Goal: Task Accomplishment & Management: Manage account settings

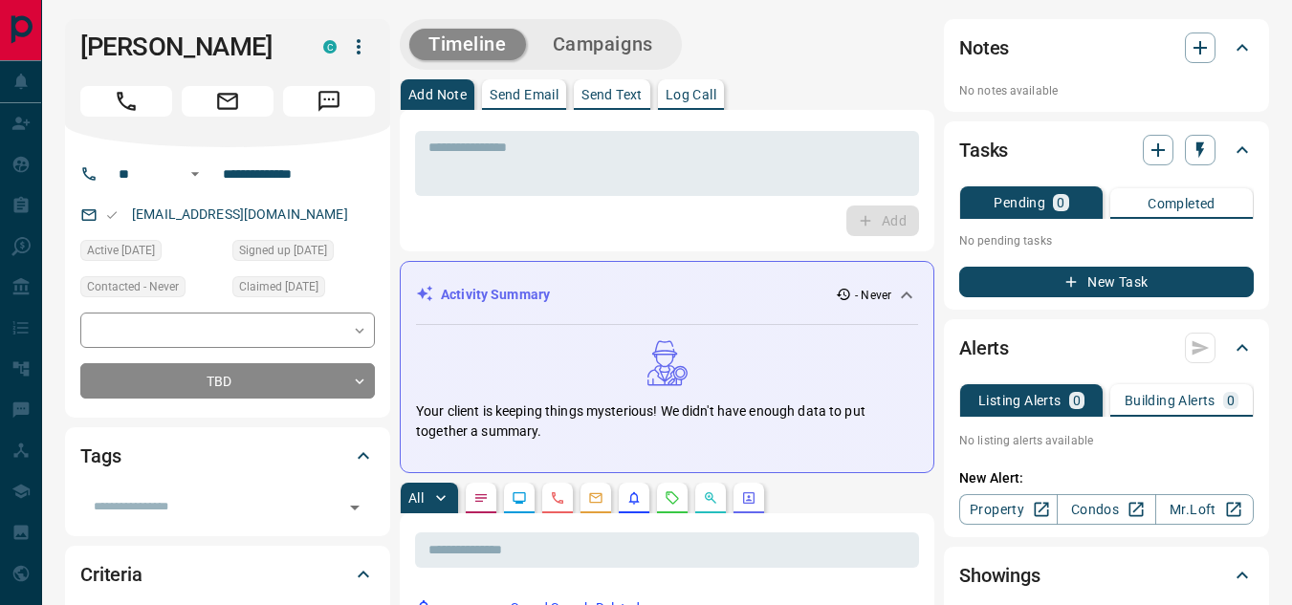
click at [798, 64] on div "Timeline Campaigns" at bounding box center [667, 44] width 535 height 51
click at [142, 104] on button "Call" at bounding box center [126, 101] width 92 height 31
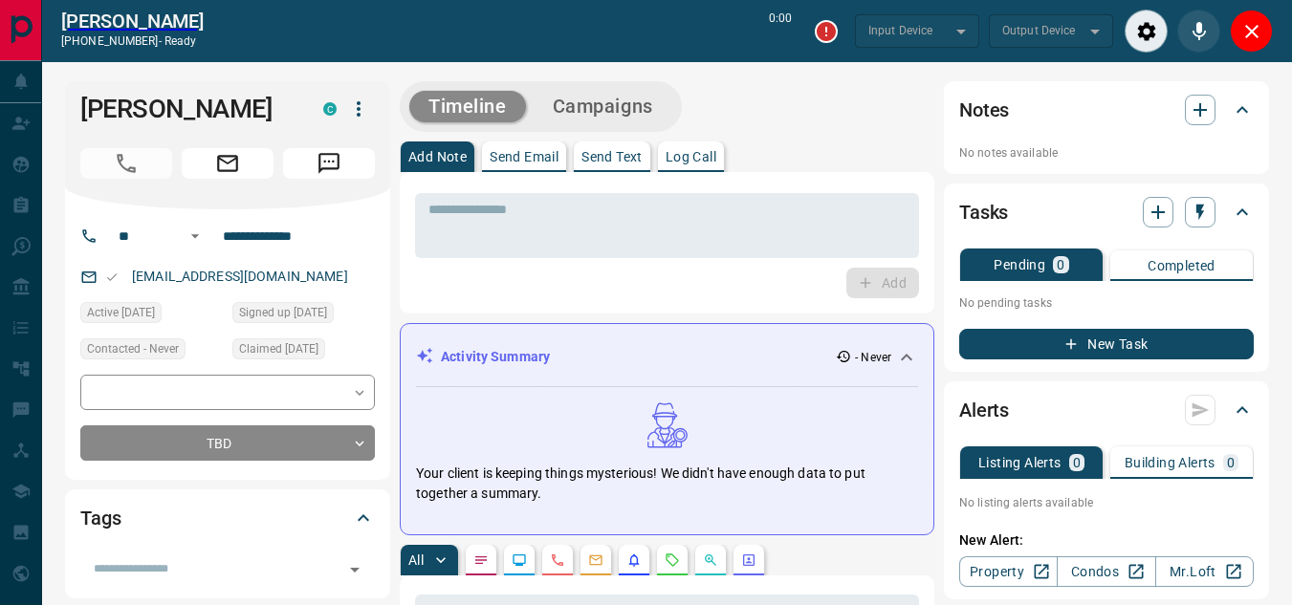
type input "*******"
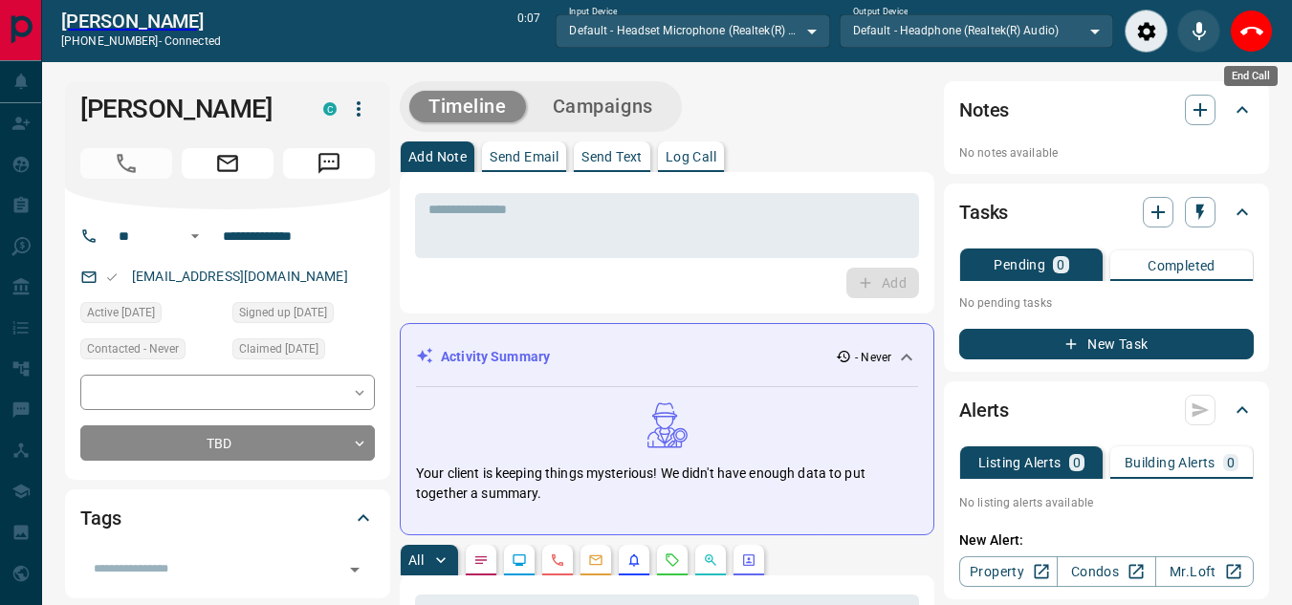
click at [1266, 14] on div "End Call" at bounding box center [1251, 31] width 43 height 43
click at [1251, 45] on button "End Call" at bounding box center [1251, 31] width 43 height 43
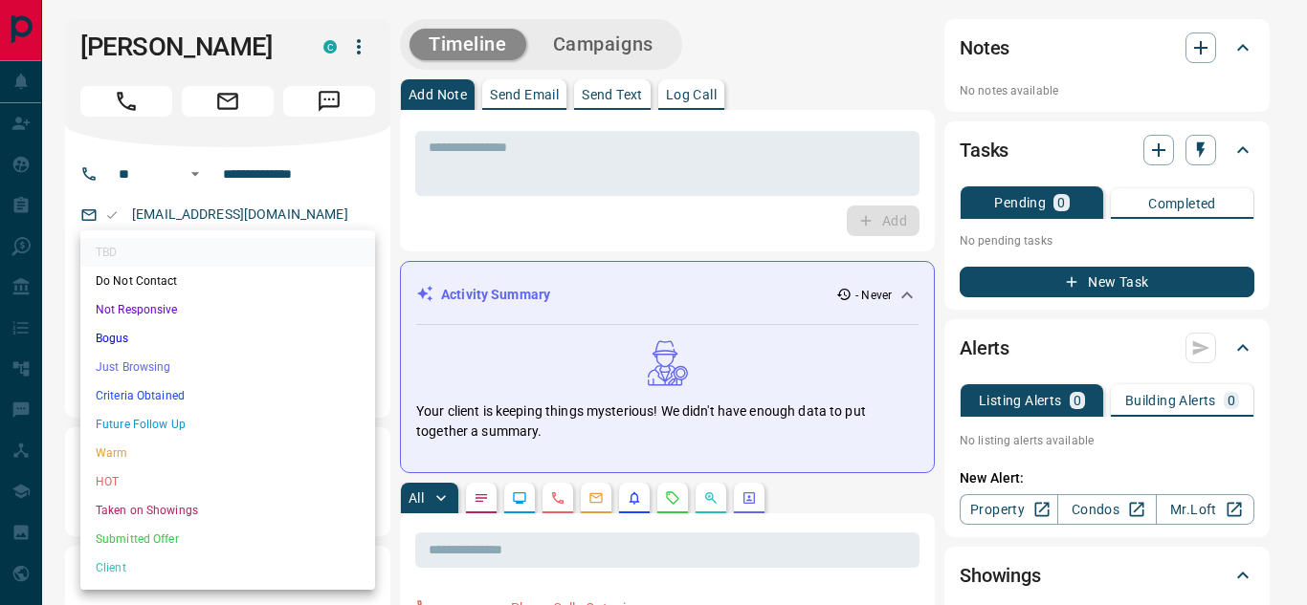
click at [435, 206] on div at bounding box center [653, 302] width 1307 height 605
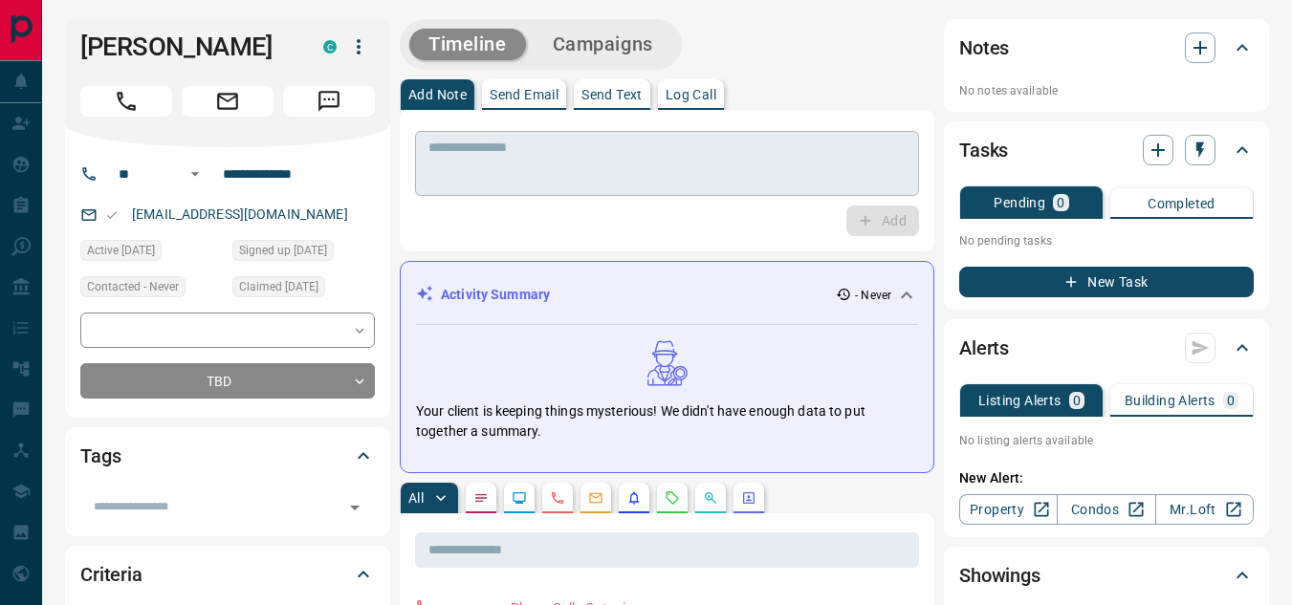
click at [454, 184] on textarea at bounding box center [666, 164] width 477 height 49
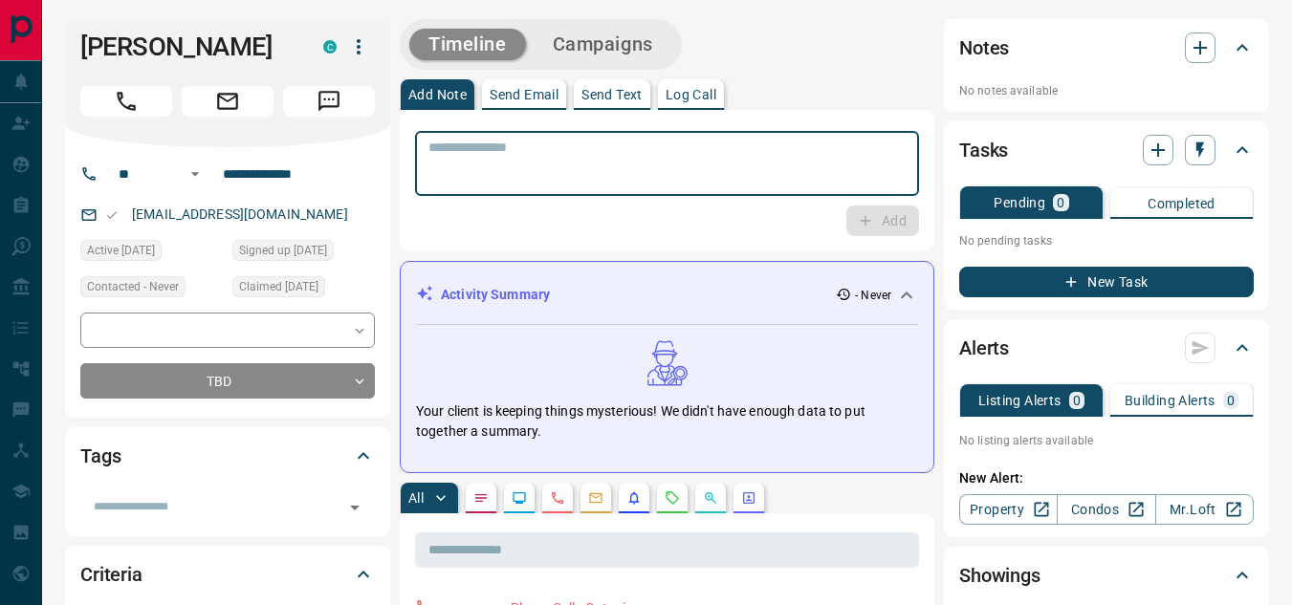
click at [454, 184] on textarea at bounding box center [666, 164] width 477 height 49
type textarea "**********"
click at [879, 225] on button "Add" at bounding box center [882, 221] width 73 height 31
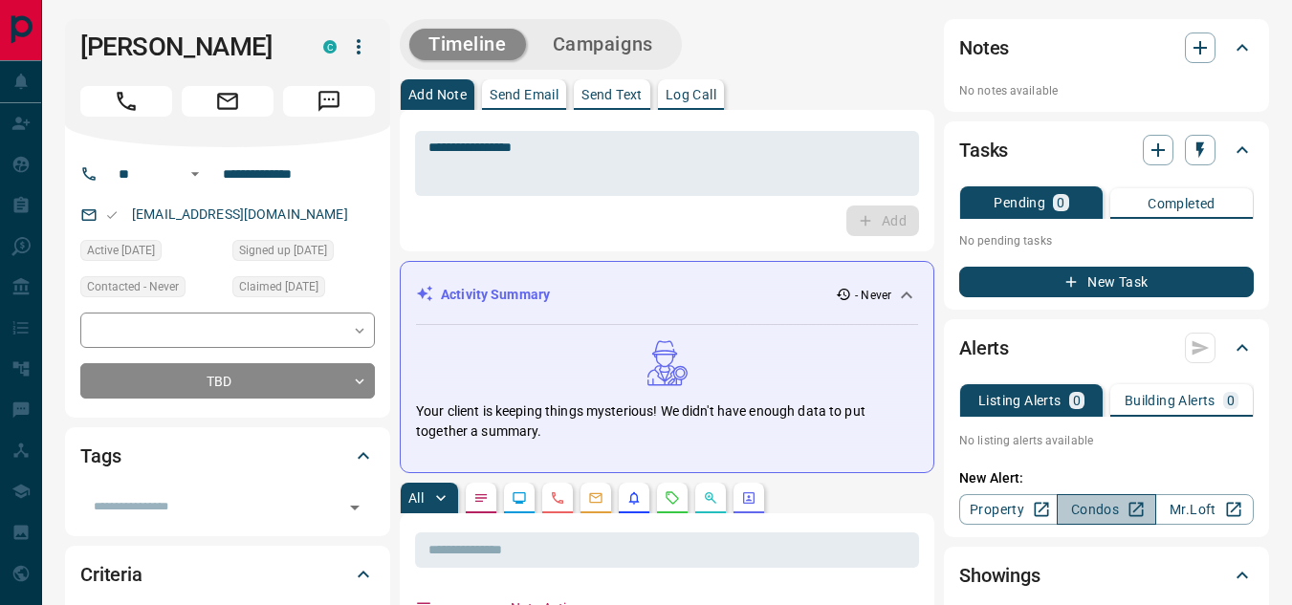
click at [1098, 498] on link "Condos" at bounding box center [1106, 509] width 99 height 31
copy h1 "[PERSON_NAME]"
drag, startPoint x: 195, startPoint y: 46, endPoint x: 43, endPoint y: 37, distance: 152.3
